Goal: Task Accomplishment & Management: Manage account settings

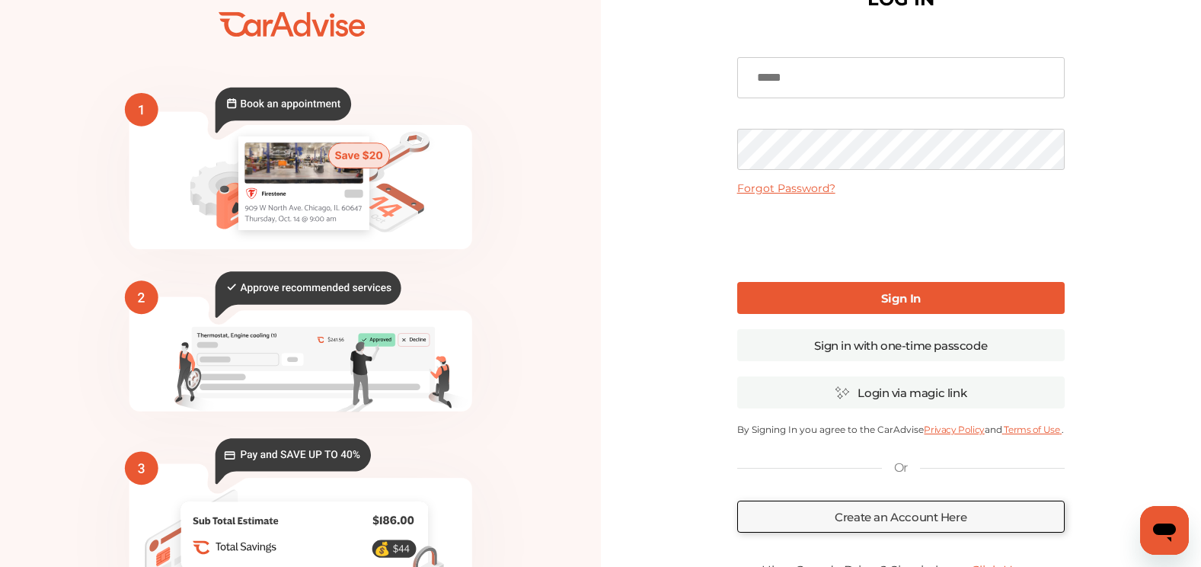
scroll to position [76, 0]
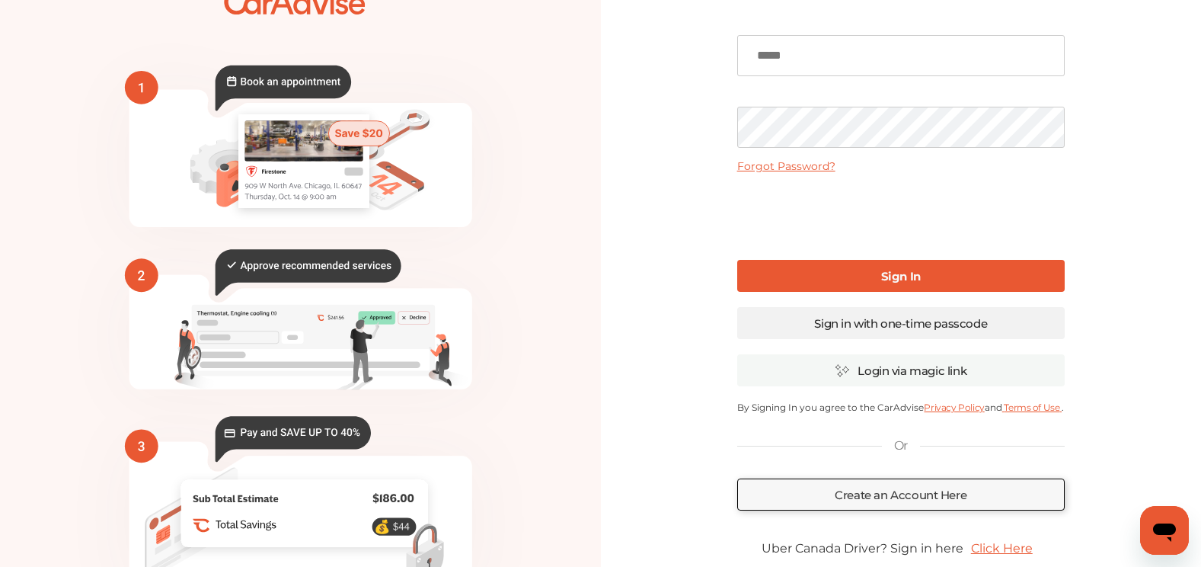
click at [851, 322] on link "Sign in with one-time passcode" at bounding box center [900, 323] width 327 height 32
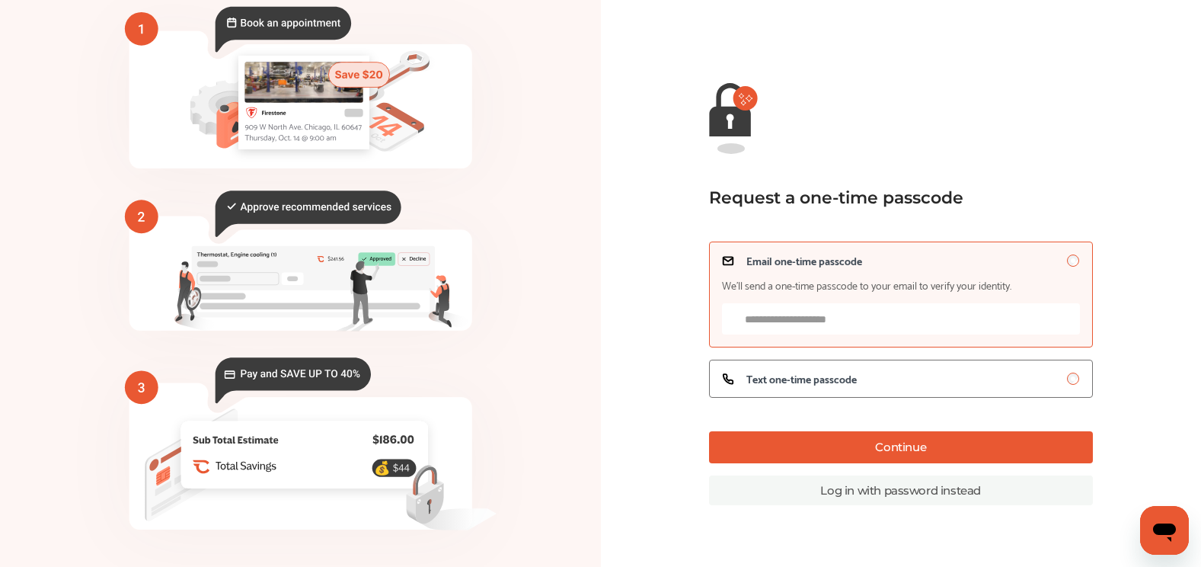
scroll to position [122, 0]
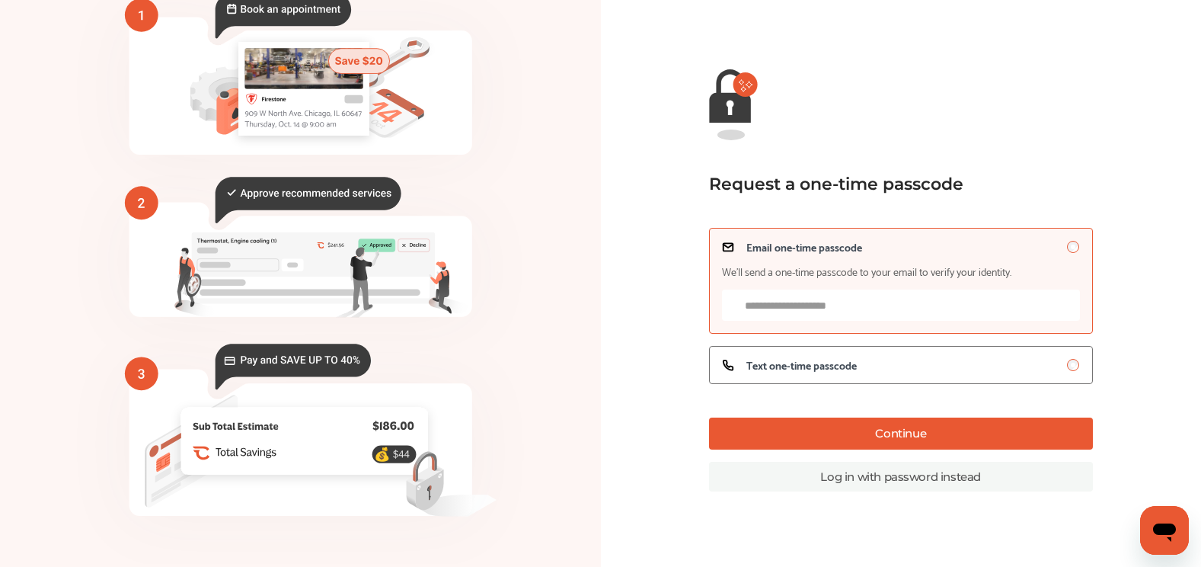
click at [755, 308] on input "Email one-time passcode We’ll send a one-time passcode to your email to verify …" at bounding box center [901, 304] width 358 height 31
type input "**********"
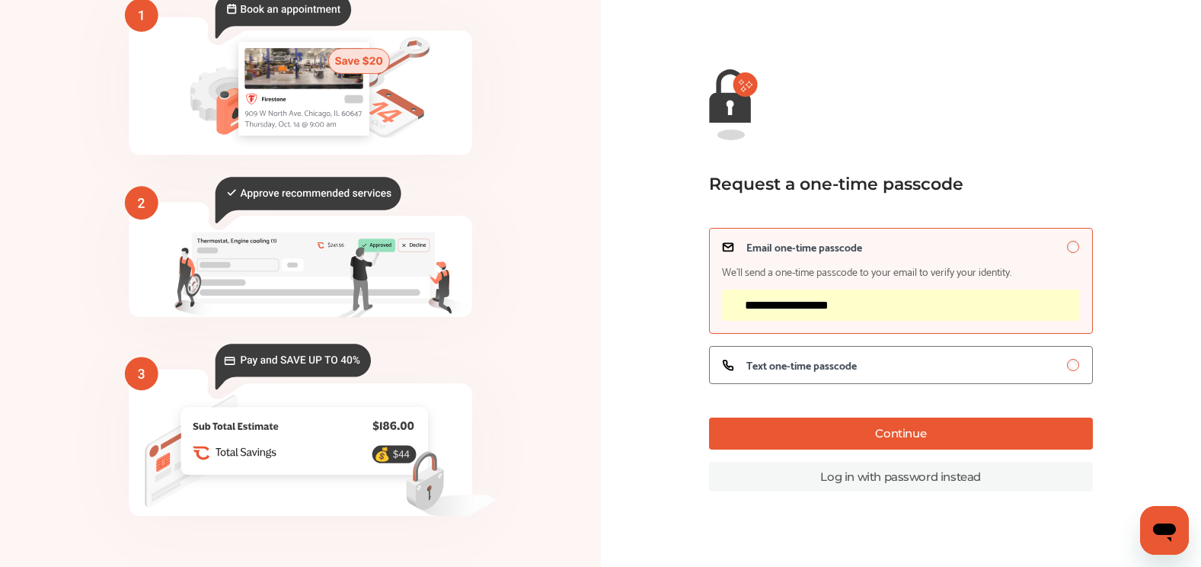
click at [920, 441] on button "Continue" at bounding box center [901, 433] width 384 height 32
